Goal: Task Accomplishment & Management: Manage account settings

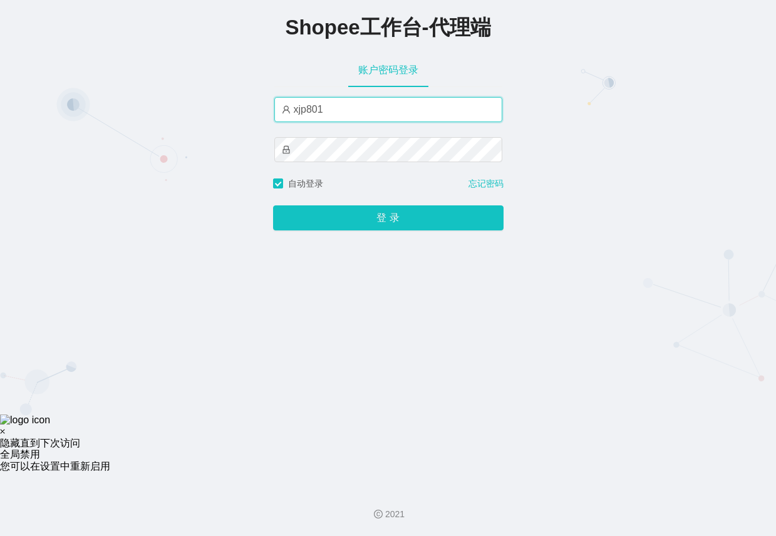
click at [336, 120] on input "xjp801" at bounding box center [388, 109] width 228 height 25
click at [336, 113] on input "xjp801" at bounding box center [388, 109] width 228 height 25
paste input "yn01"
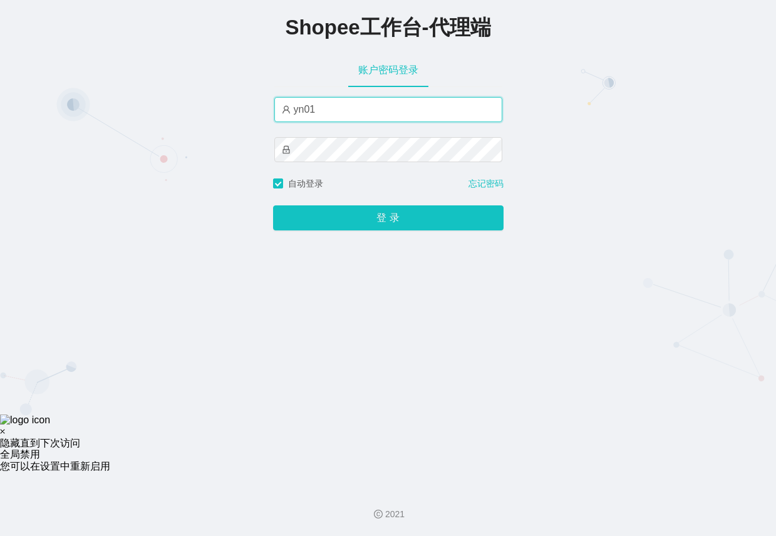
type input "yn01"
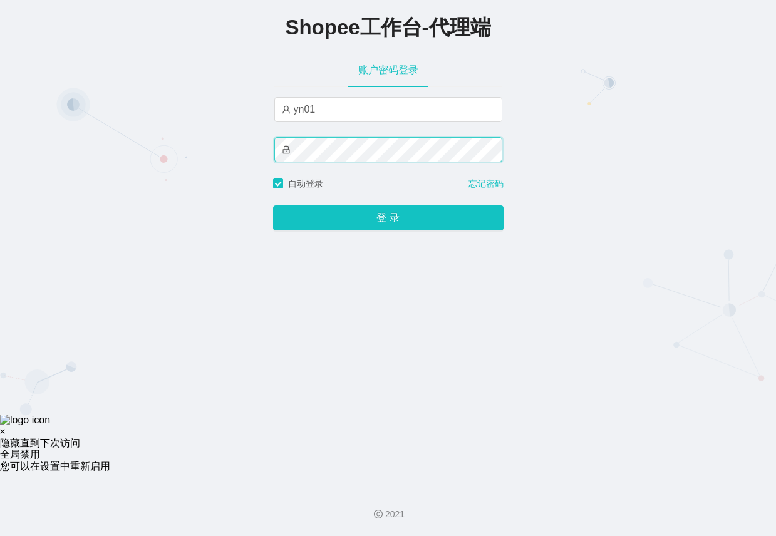
click at [273, 205] on button "登 录" at bounding box center [388, 217] width 230 height 25
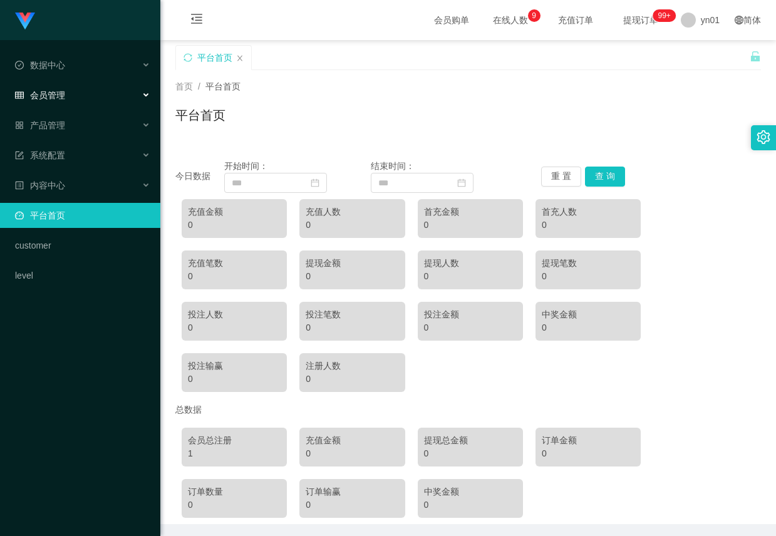
click at [70, 90] on div "会员管理" at bounding box center [80, 95] width 160 height 25
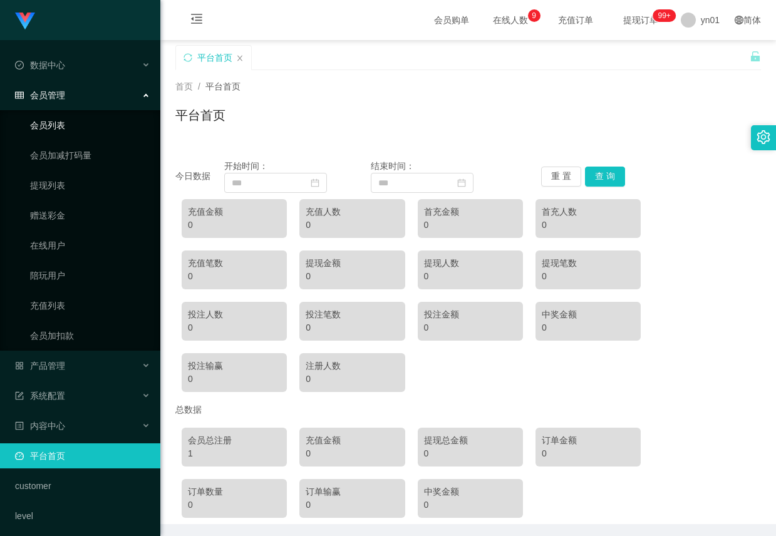
click at [78, 128] on link "会员列表" at bounding box center [90, 125] width 120 height 25
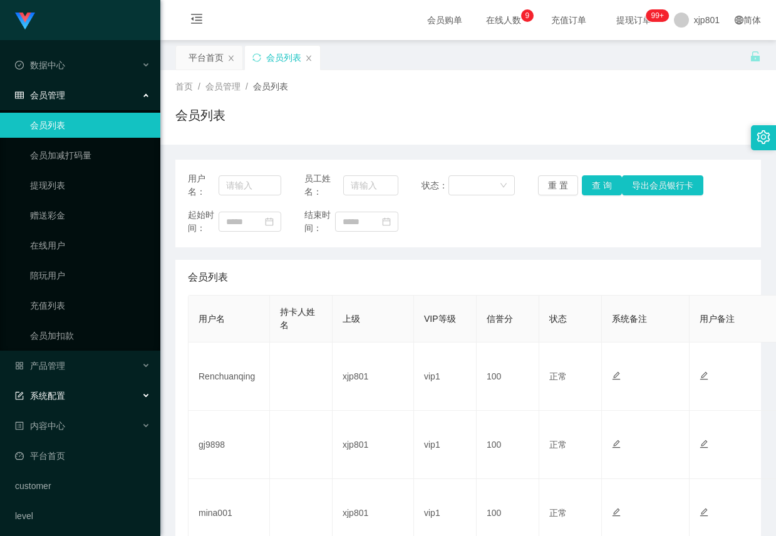
click at [90, 392] on div "系统配置" at bounding box center [80, 395] width 160 height 25
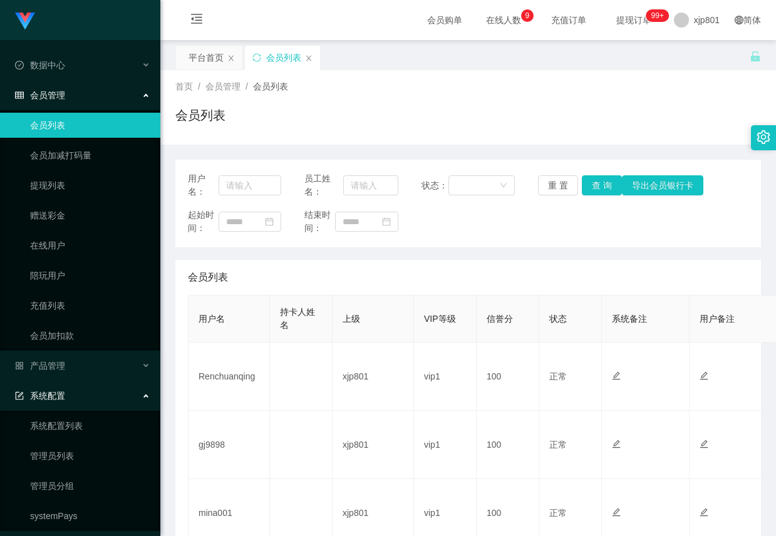
click at [79, 397] on div "系统配置" at bounding box center [80, 395] width 160 height 25
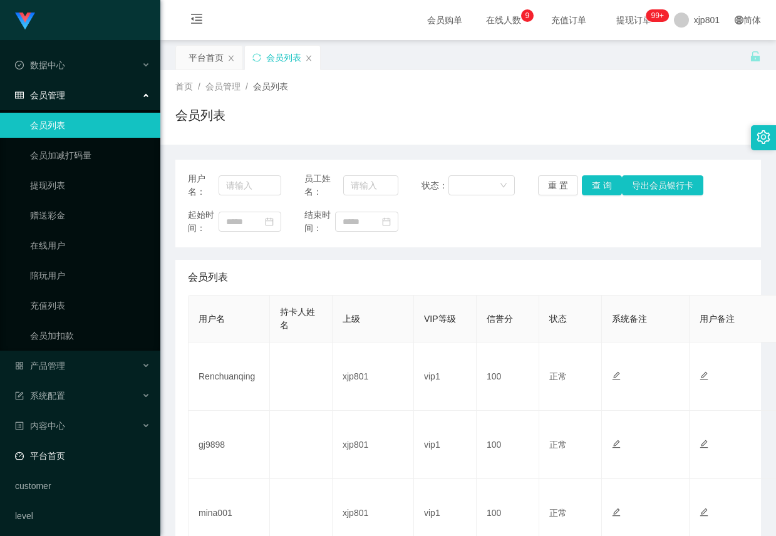
click at [73, 450] on link "平台首页" at bounding box center [82, 455] width 135 height 25
